Goal: Task Accomplishment & Management: Complete application form

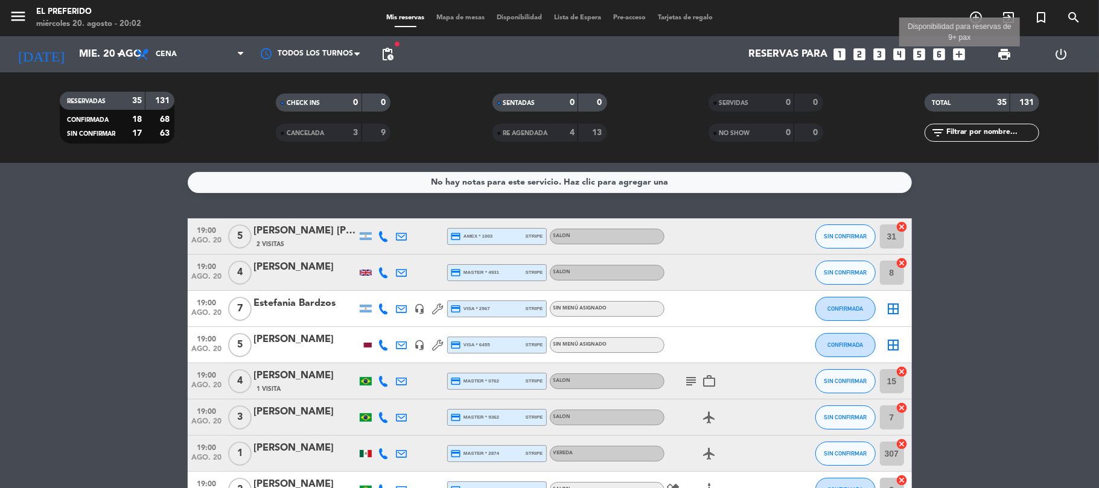
click at [957, 51] on icon "add_box" at bounding box center [960, 54] width 16 height 16
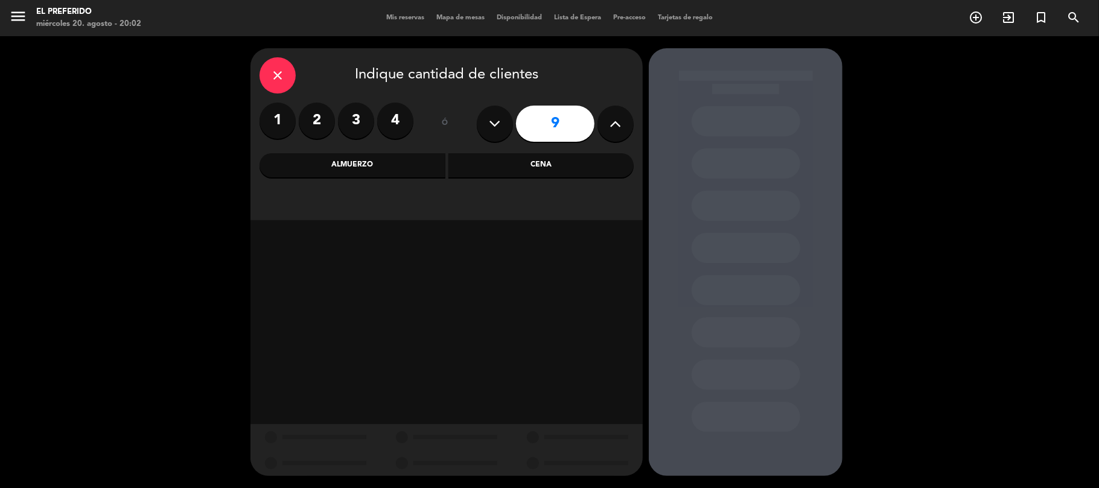
click at [481, 111] on div "9" at bounding box center [555, 124] width 157 height 42
click at [484, 115] on button at bounding box center [495, 124] width 36 height 36
type input "8"
click at [456, 167] on div "Cena" at bounding box center [542, 165] width 186 height 24
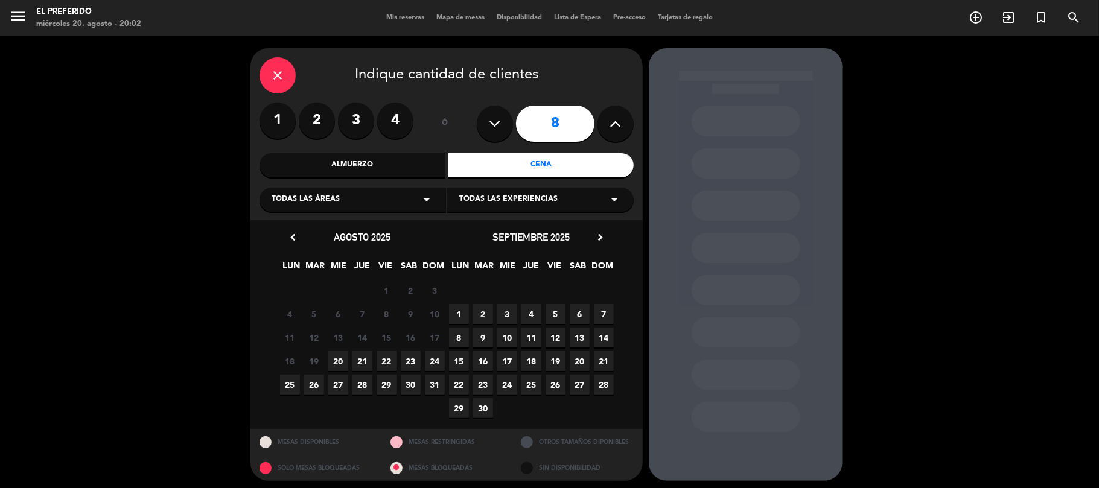
click at [378, 365] on span "22" at bounding box center [387, 361] width 20 height 20
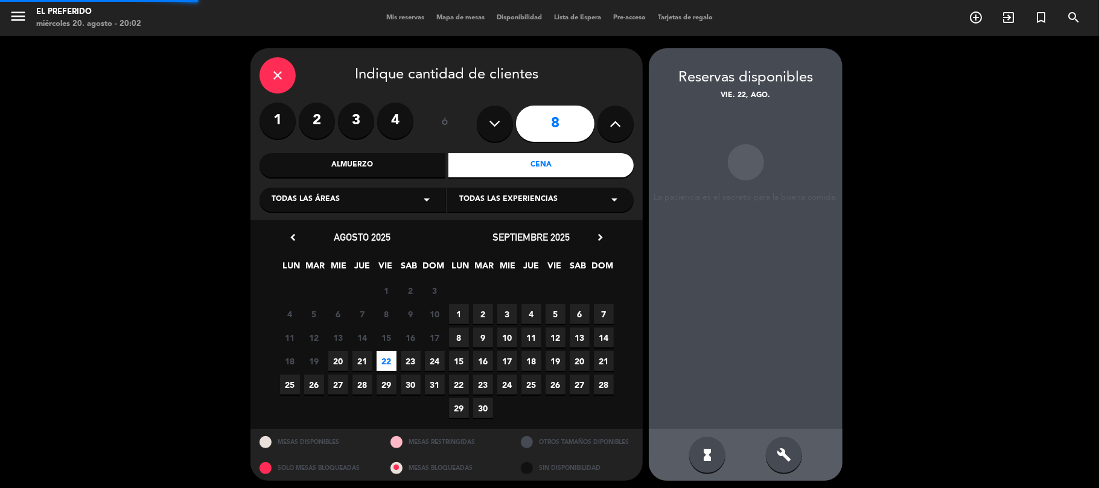
scroll to position [5, 0]
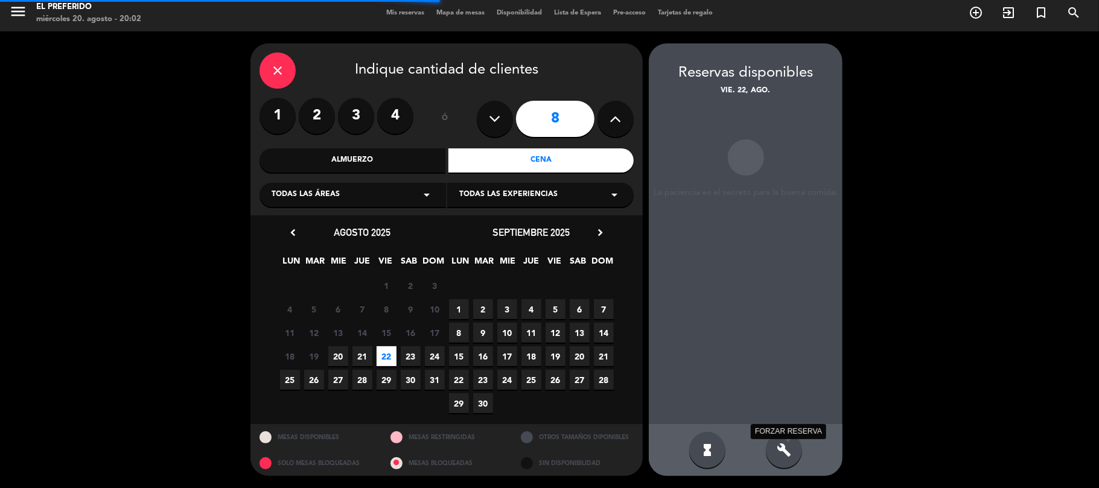
click at [783, 454] on icon "build" at bounding box center [784, 450] width 14 height 14
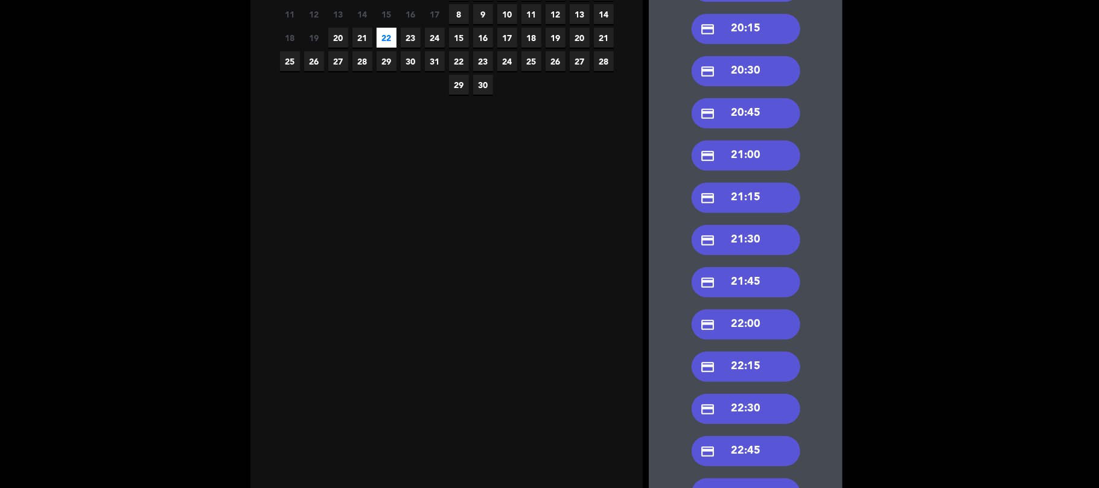
scroll to position [305, 0]
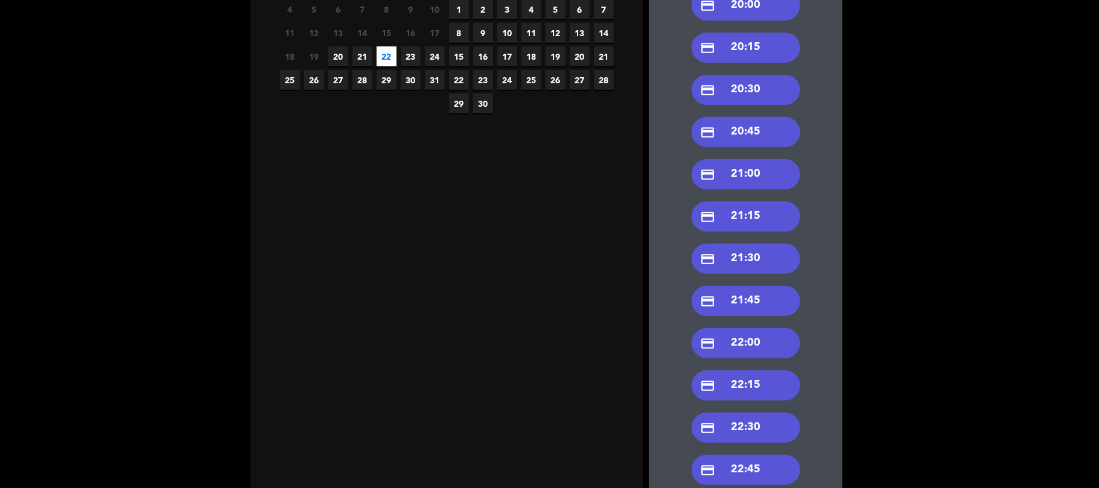
click at [747, 88] on div "credit_card 20:30" at bounding box center [746, 90] width 109 height 30
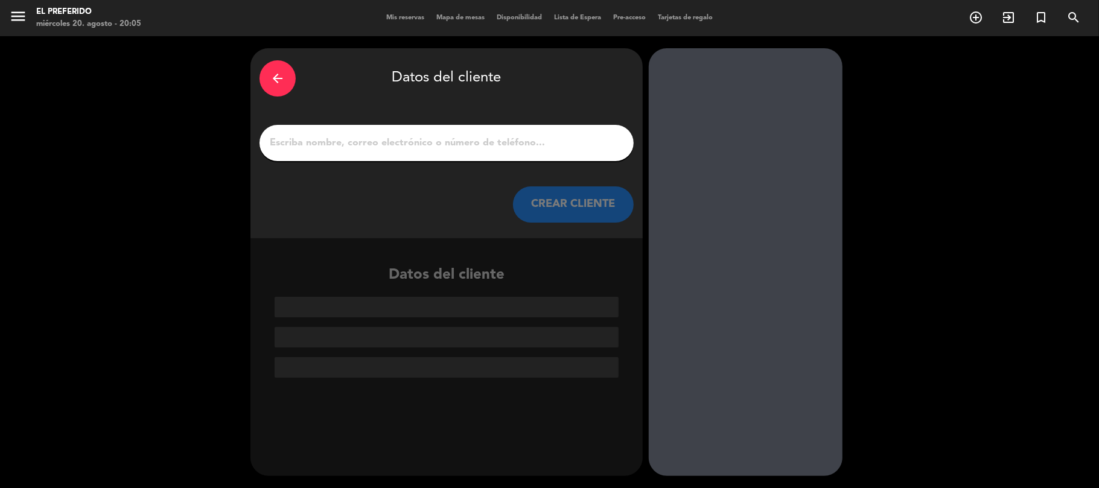
click at [403, 140] on input "1" at bounding box center [447, 143] width 356 height 17
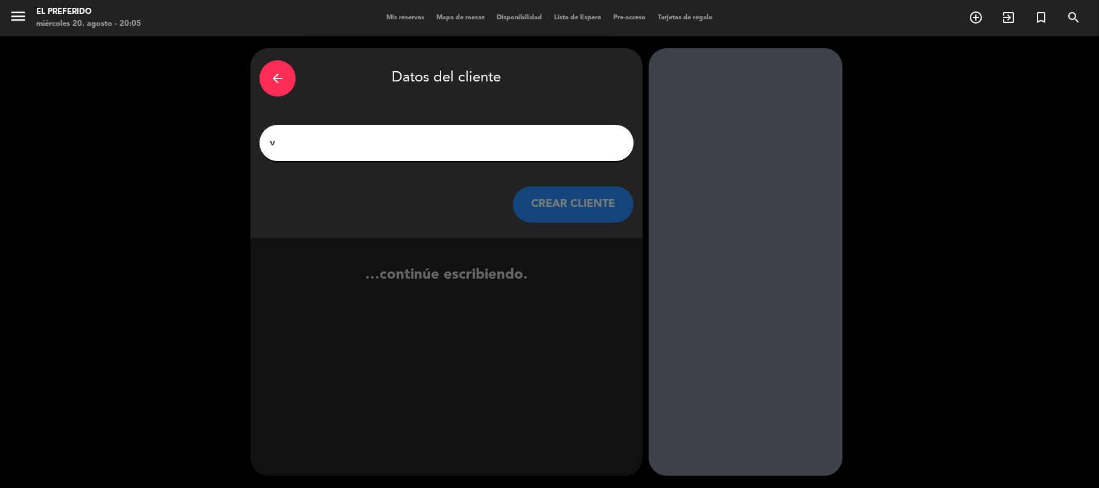
paste input "[PERSON_NAME]"
type input "vSebastián"
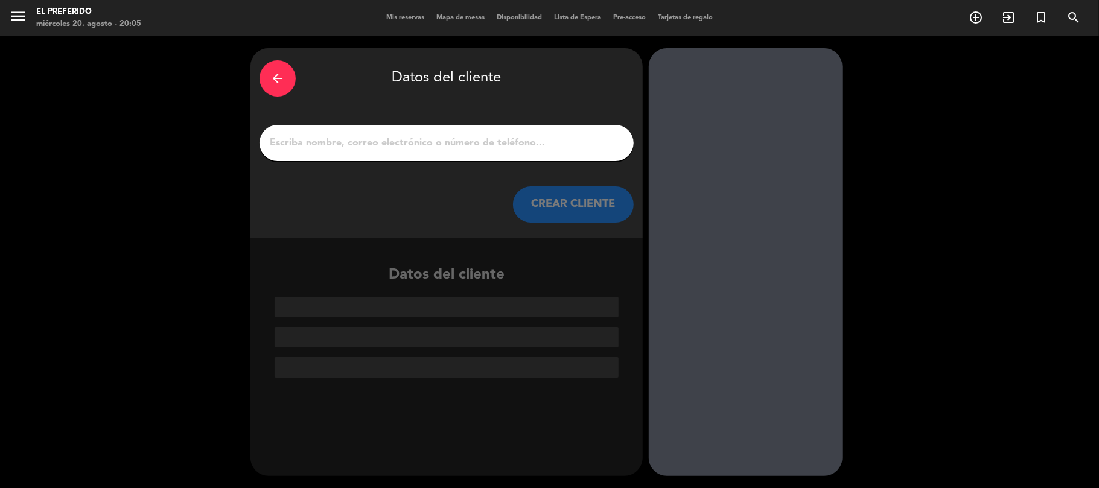
paste input "[PERSON_NAME]"
type input "[PERSON_NAME]"
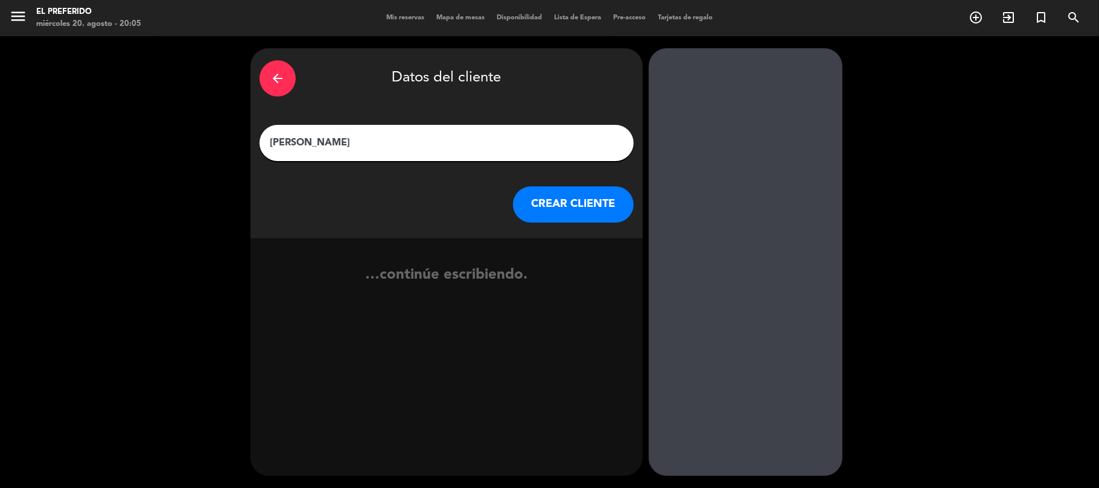
click at [570, 220] on button "CREAR CLIENTE" at bounding box center [573, 205] width 121 height 36
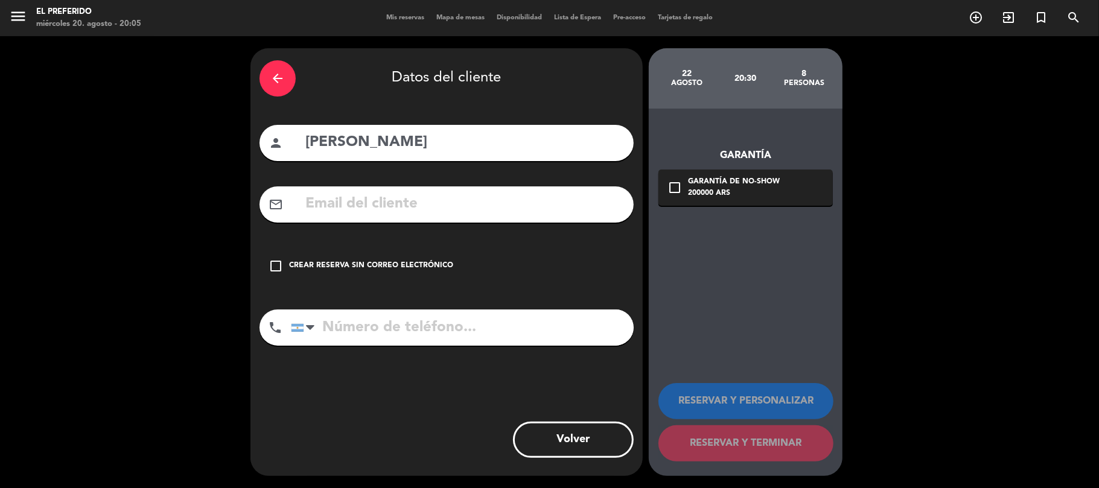
click at [388, 334] on input "tel" at bounding box center [462, 328] width 343 height 36
paste input "[PHONE_NUMBER]"
type input "[PHONE_NUMBER]"
click at [726, 350] on div "Garantía check_box_outline_blank Garantía de no-show 200000 ARS RESERVAR Y PERS…" at bounding box center [746, 293] width 194 height 368
click at [380, 255] on div "check_box_outline_blank Crear reserva sin correo electrónico" at bounding box center [447, 266] width 374 height 36
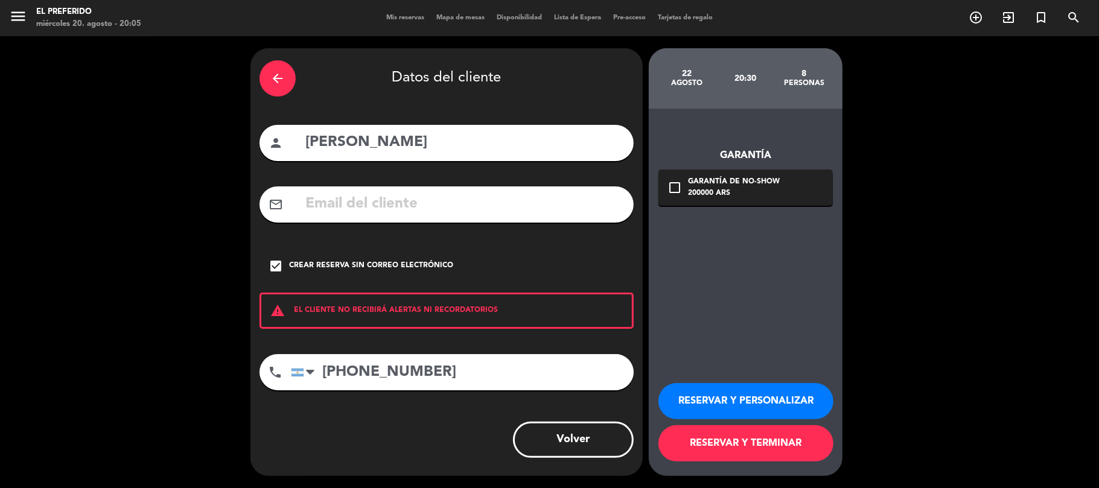
click at [673, 392] on button "RESERVAR Y PERSONALIZAR" at bounding box center [746, 401] width 175 height 36
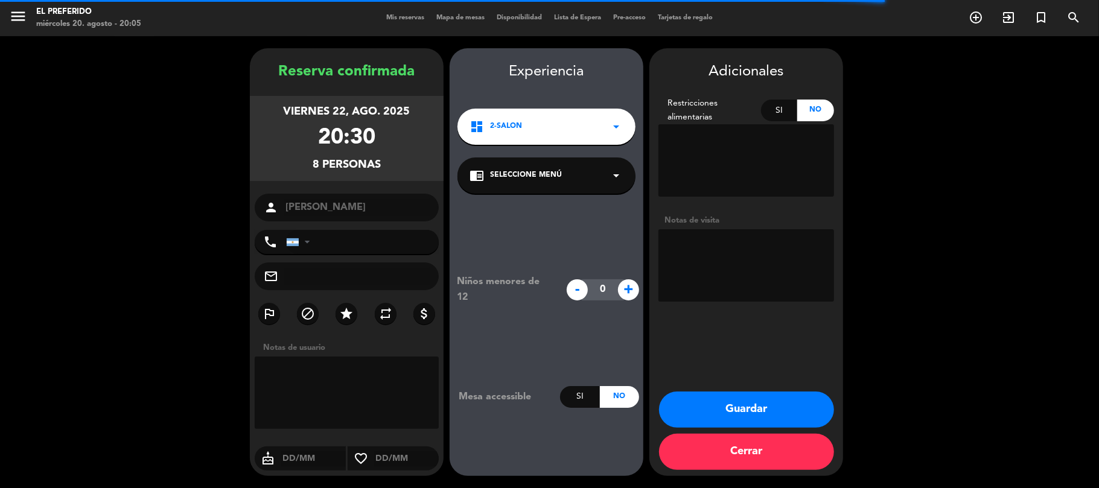
type input "[PHONE_NUMBER]"
click at [732, 247] on textarea at bounding box center [747, 265] width 176 height 72
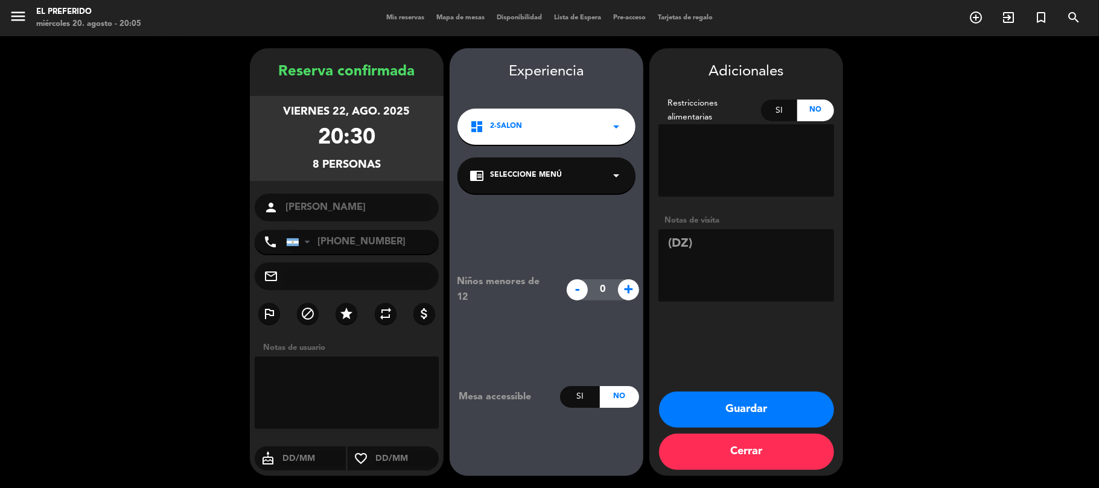
type textarea "(DZ)"
drag, startPoint x: 398, startPoint y: 168, endPoint x: 260, endPoint y: 71, distance: 169.1
click at [260, 71] on div "Reserva confirmada viernes 22, ago. 2025 20:30 8 personas person [PERSON_NAME] …" at bounding box center [347, 274] width 194 height 428
copy div "Reserva confirmada viernes 22, ago. 2025 20:30 8 personas"
click at [741, 365] on div "Adicionales Restricciones alimentarias Si No Notas de visita Guardar Cerrar" at bounding box center [747, 262] width 194 height 428
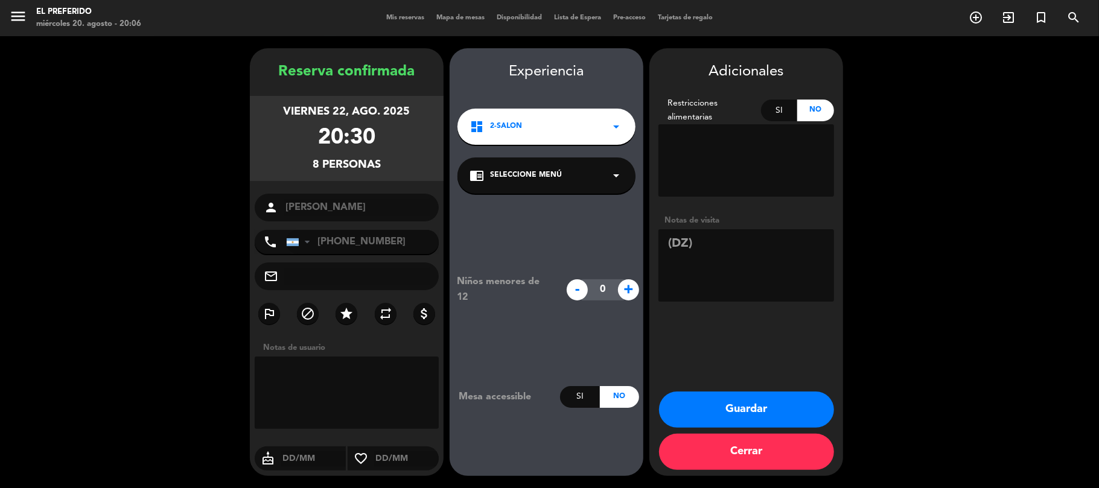
click at [738, 413] on button "Guardar" at bounding box center [746, 410] width 175 height 36
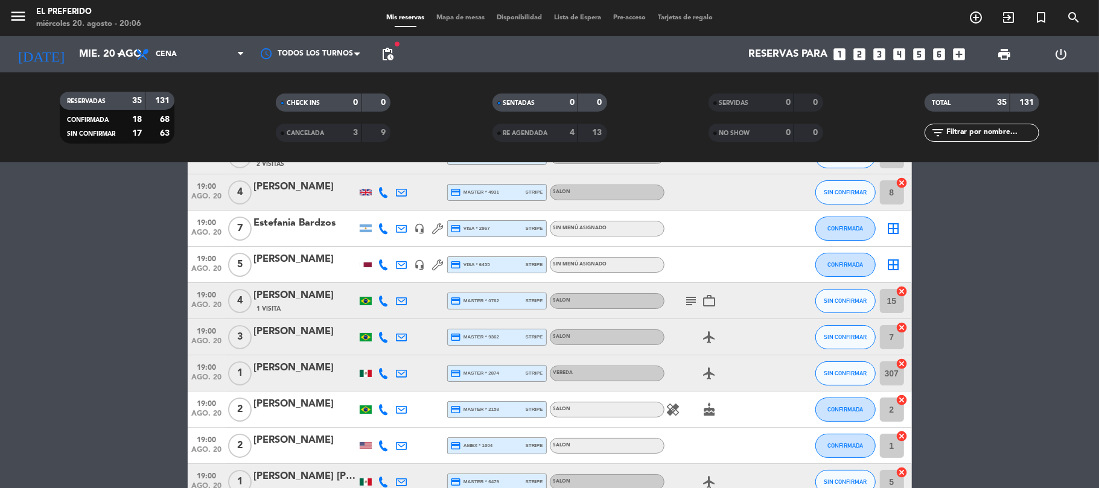
scroll to position [161, 0]
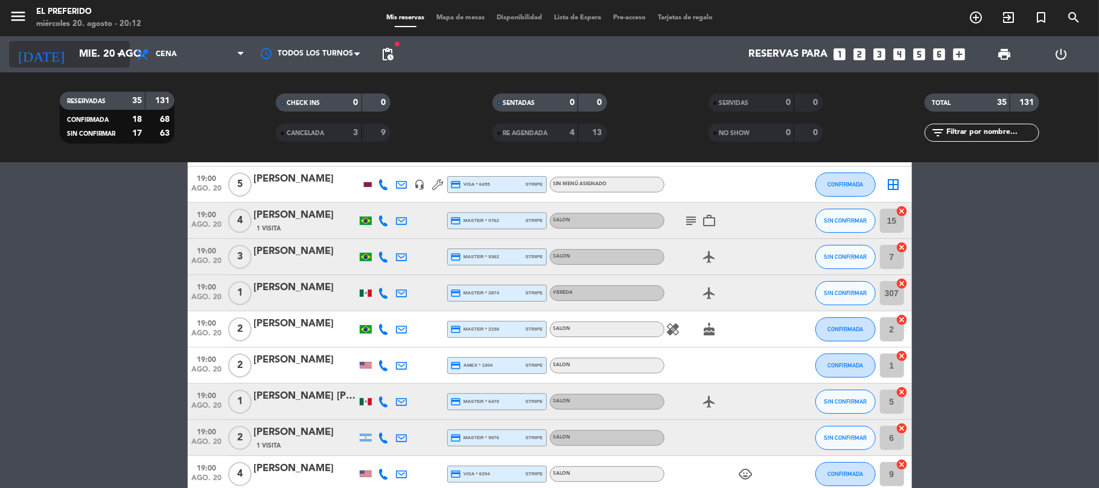
click at [73, 51] on input "mié. 20 ago." at bounding box center [138, 55] width 130 height 24
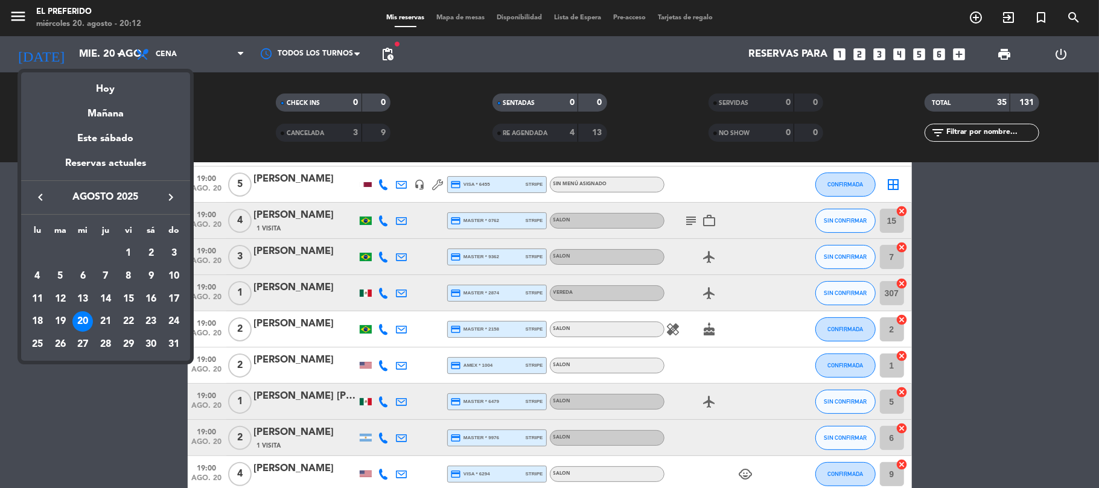
click at [78, 324] on div "20" at bounding box center [82, 322] width 21 height 21
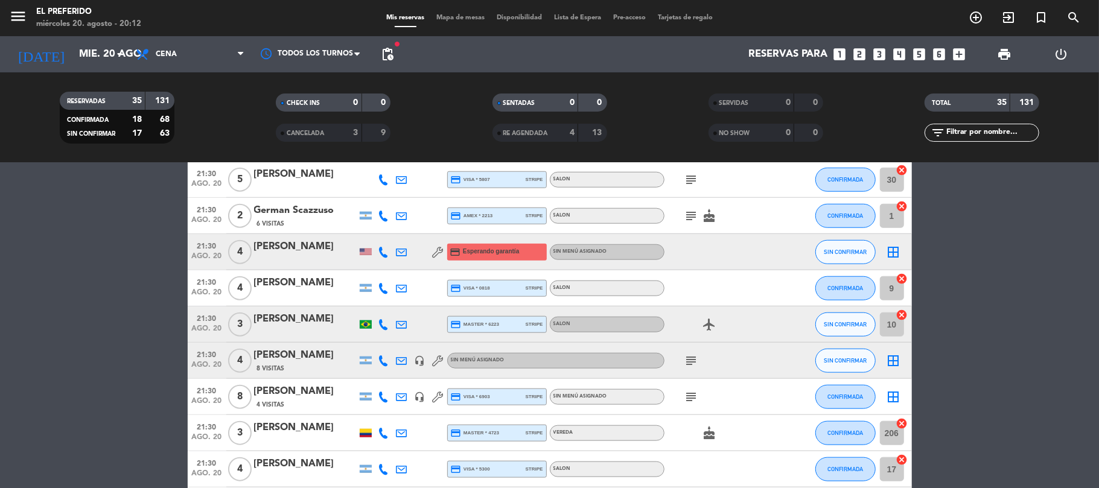
scroll to position [1142, 0]
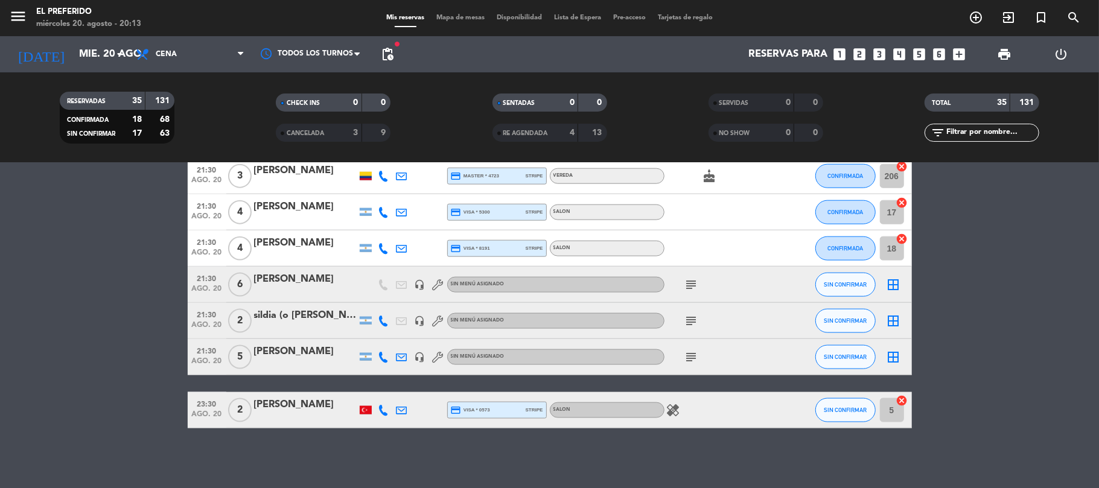
drag, startPoint x: 109, startPoint y: 222, endPoint x: 121, endPoint y: 230, distance: 13.9
click at [80, 45] on input "mié. 20 ago." at bounding box center [138, 55] width 130 height 24
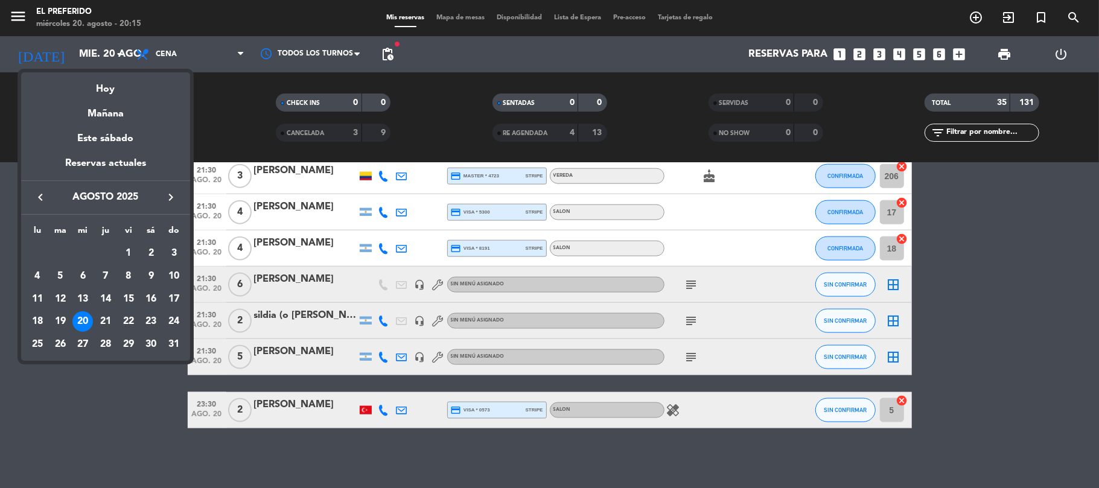
click at [174, 203] on icon "keyboard_arrow_right" at bounding box center [171, 197] width 14 height 14
click at [132, 320] on div "19" at bounding box center [128, 322] width 21 height 21
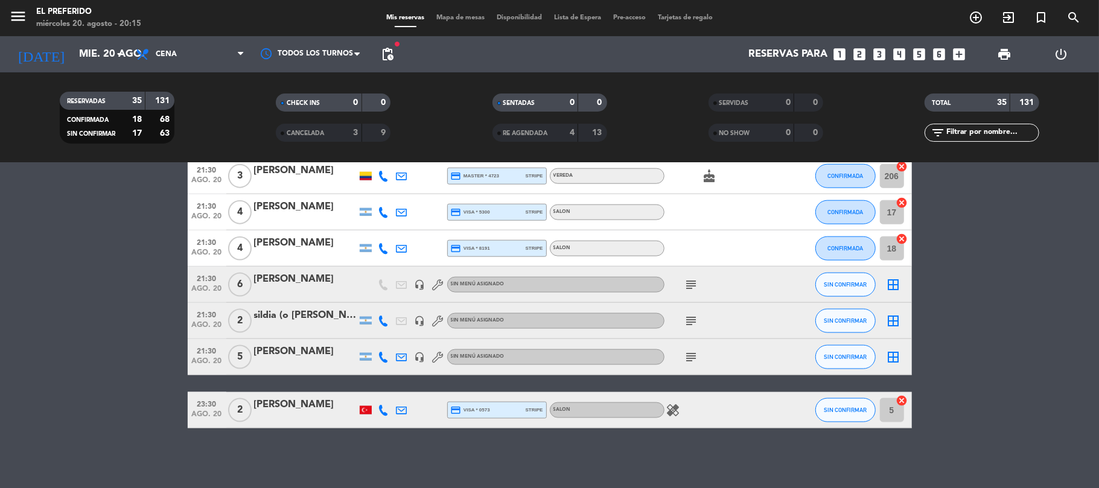
type input "vie. [DATE]"
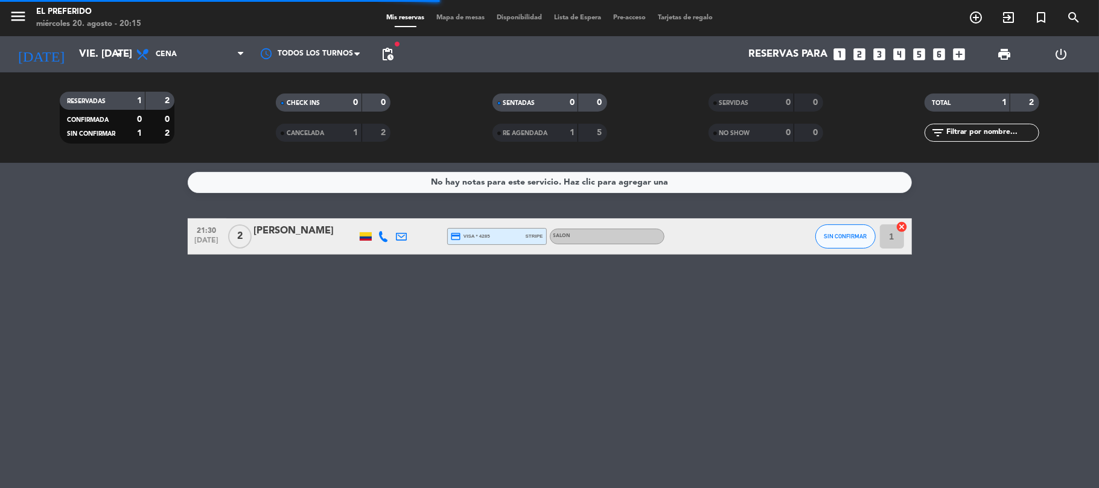
scroll to position [0, 0]
click at [158, 62] on span "Cena" at bounding box center [190, 54] width 121 height 27
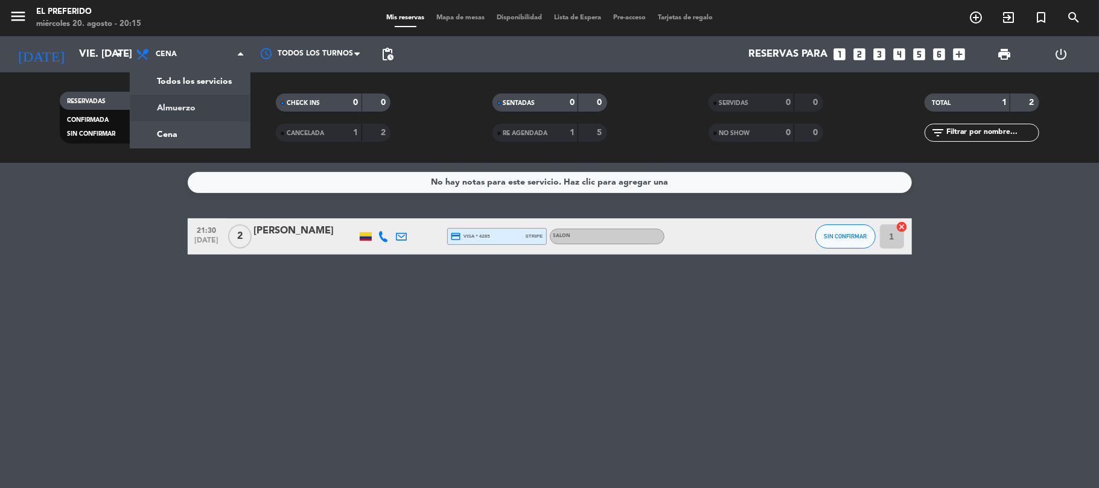
click at [167, 121] on div "menu El Preferido miércoles 20. agosto - 20:15 Mis reservas Mapa de mesas Dispo…" at bounding box center [549, 81] width 1099 height 163
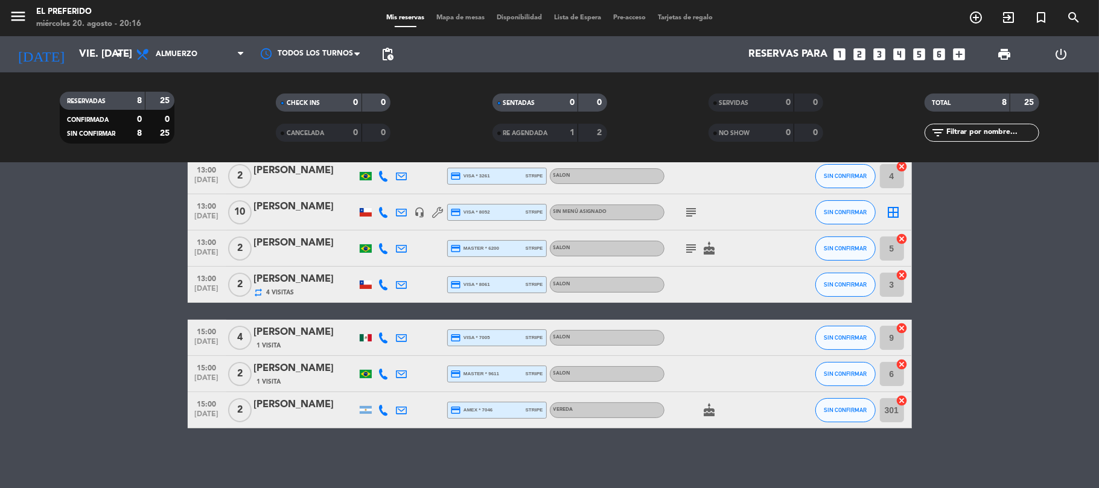
scroll to position [16, 0]
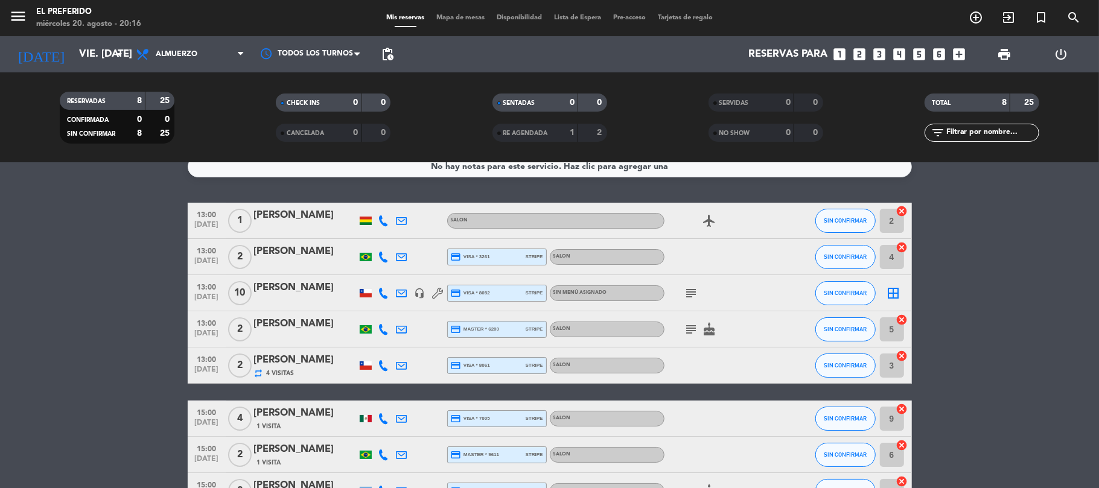
click at [537, 133] on span "RE AGENDADA" at bounding box center [525, 133] width 45 height 6
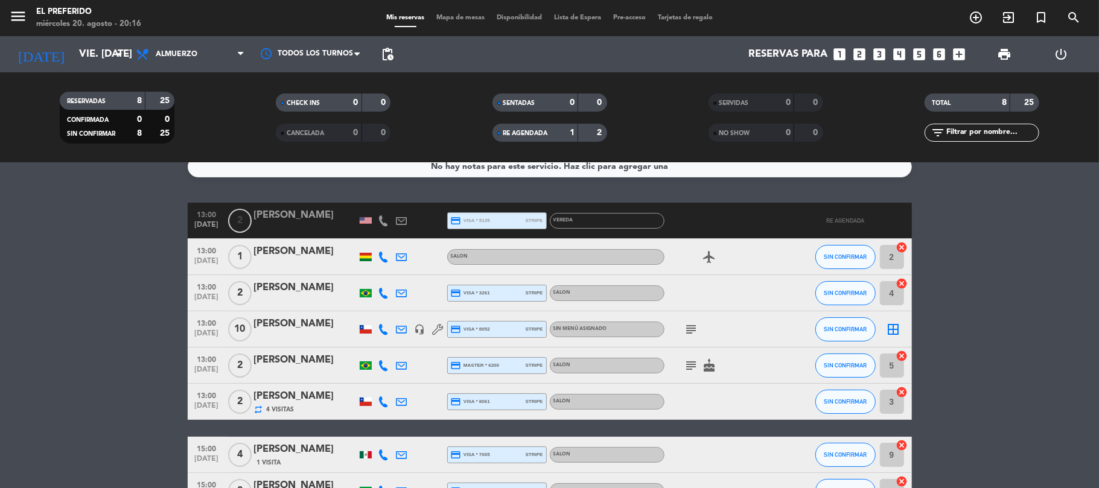
click at [527, 131] on span "RE AGENDADA" at bounding box center [525, 133] width 45 height 6
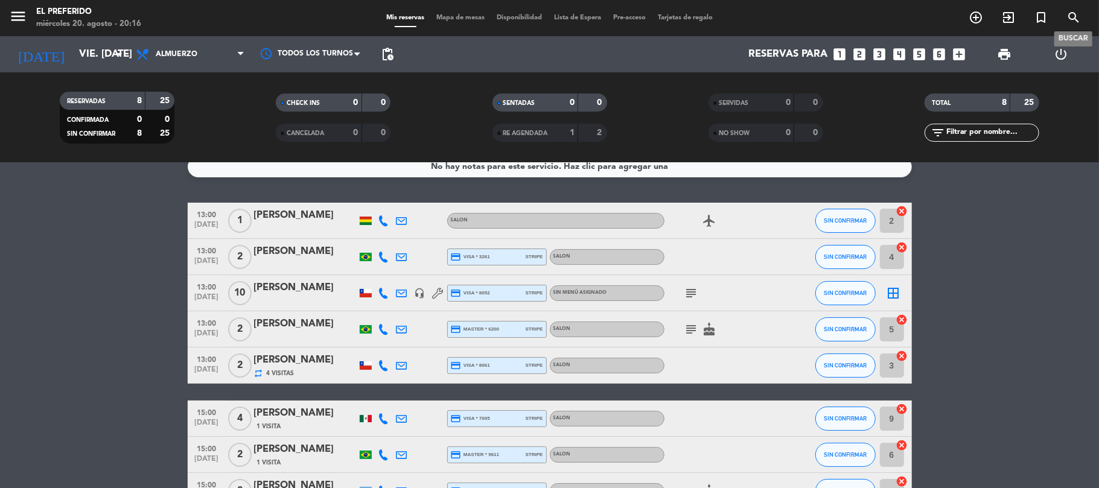
click at [1070, 14] on icon "search" at bounding box center [1074, 17] width 14 height 14
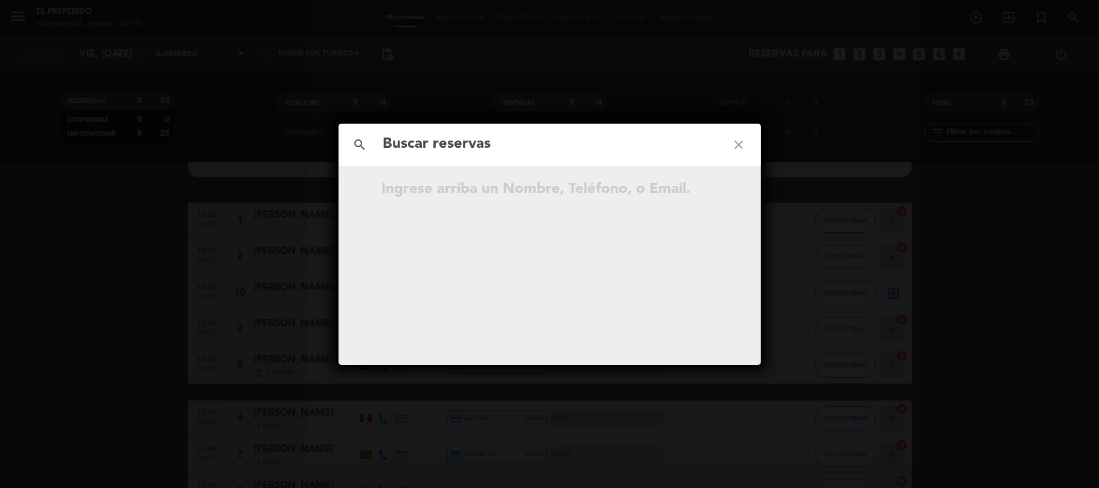
click at [469, 143] on input "text" at bounding box center [550, 144] width 336 height 25
paste input "Giovan"
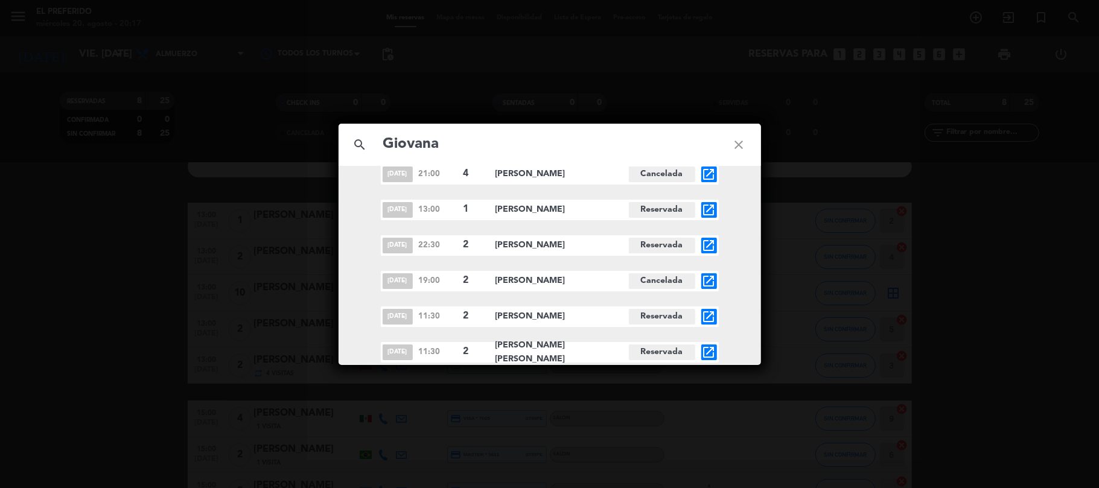
scroll to position [1690, 0]
paste input "[PERSON_NAME]"
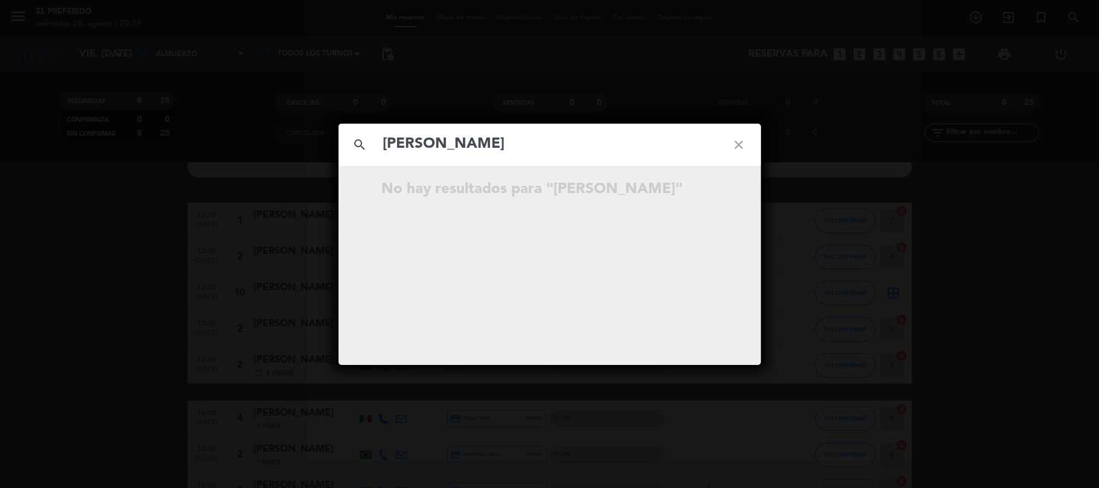
type input "[PERSON_NAME]"
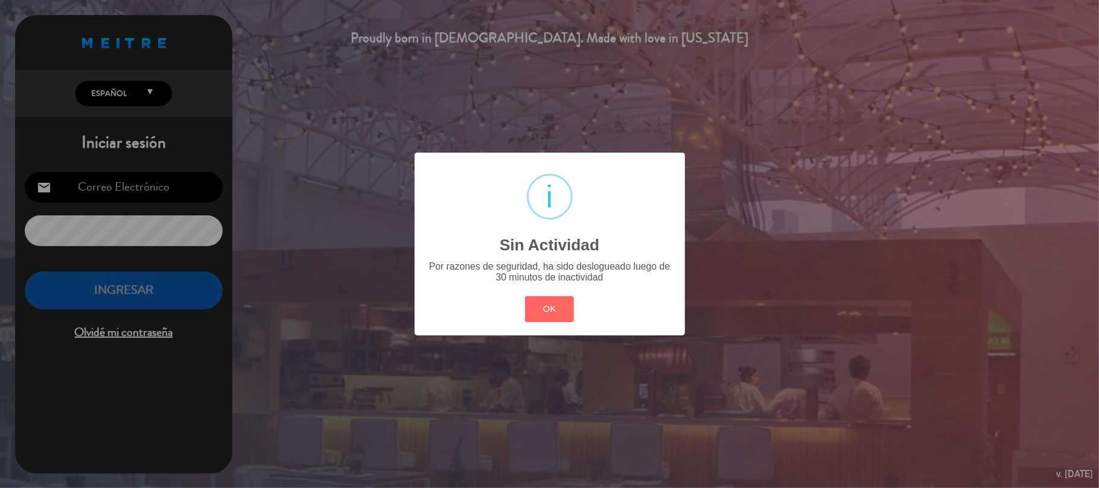
type input "[EMAIL_ADDRESS][DOMAIN_NAME]"
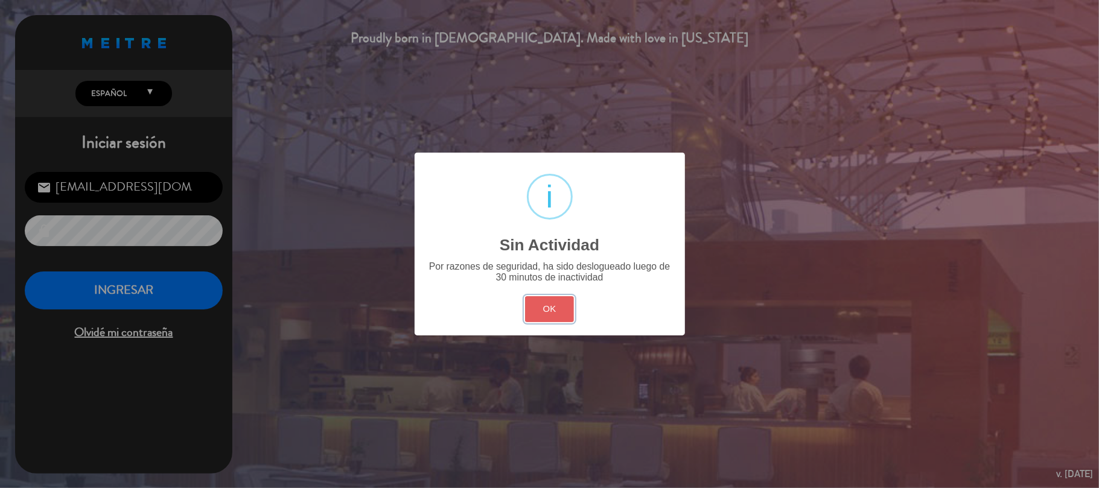
click at [535, 316] on button "OK" at bounding box center [549, 309] width 49 height 26
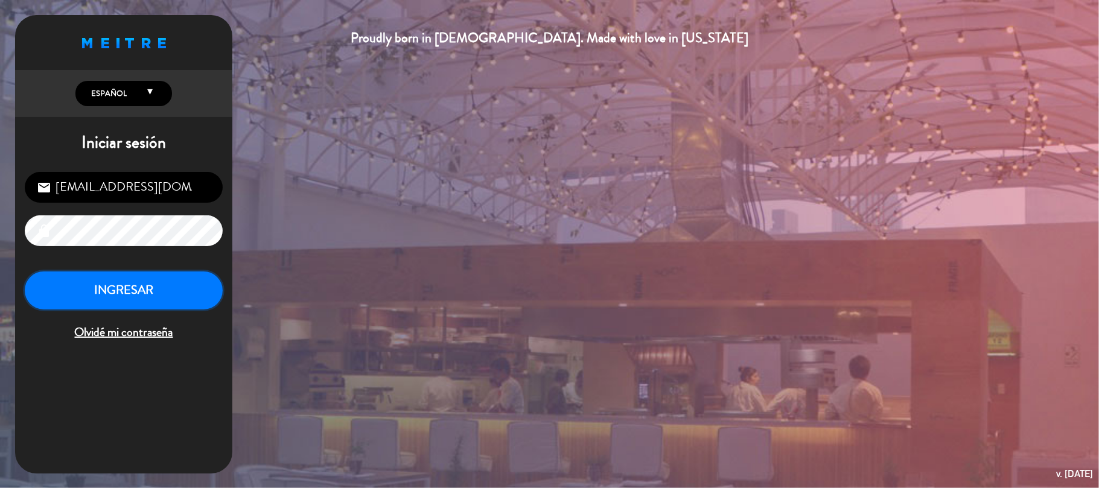
click at [184, 281] on button "INGRESAR" at bounding box center [124, 291] width 198 height 38
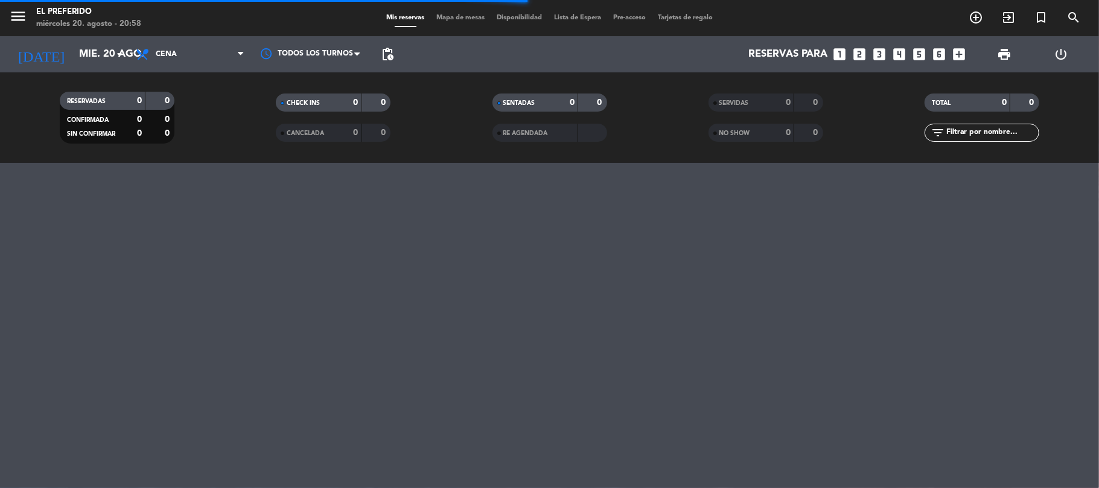
click at [900, 49] on icon "looks_4" at bounding box center [900, 54] width 16 height 16
